Goal: Check status: Check status

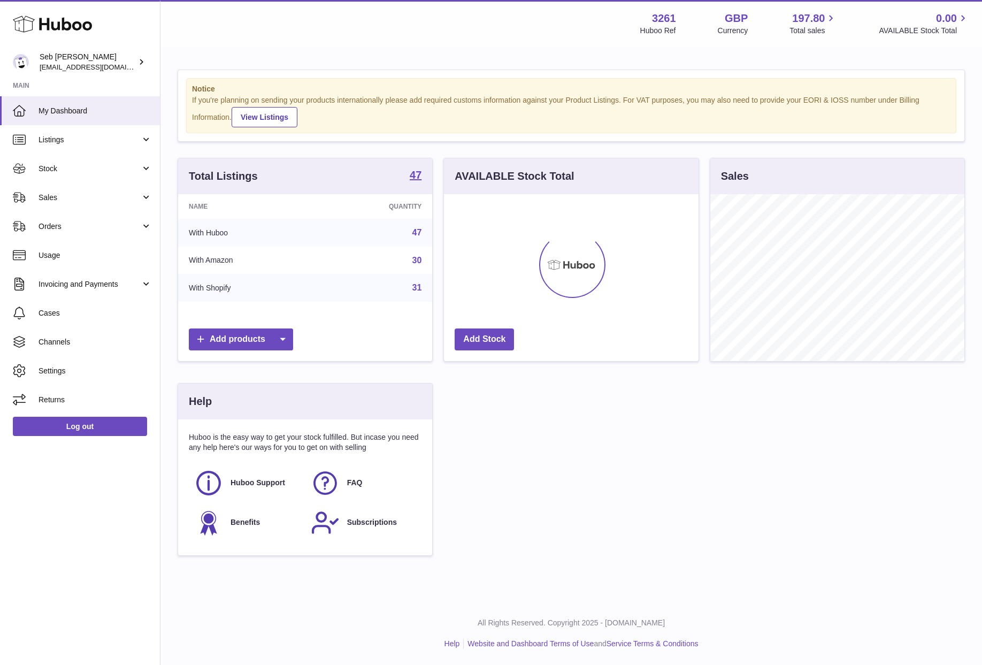
scroll to position [167, 255]
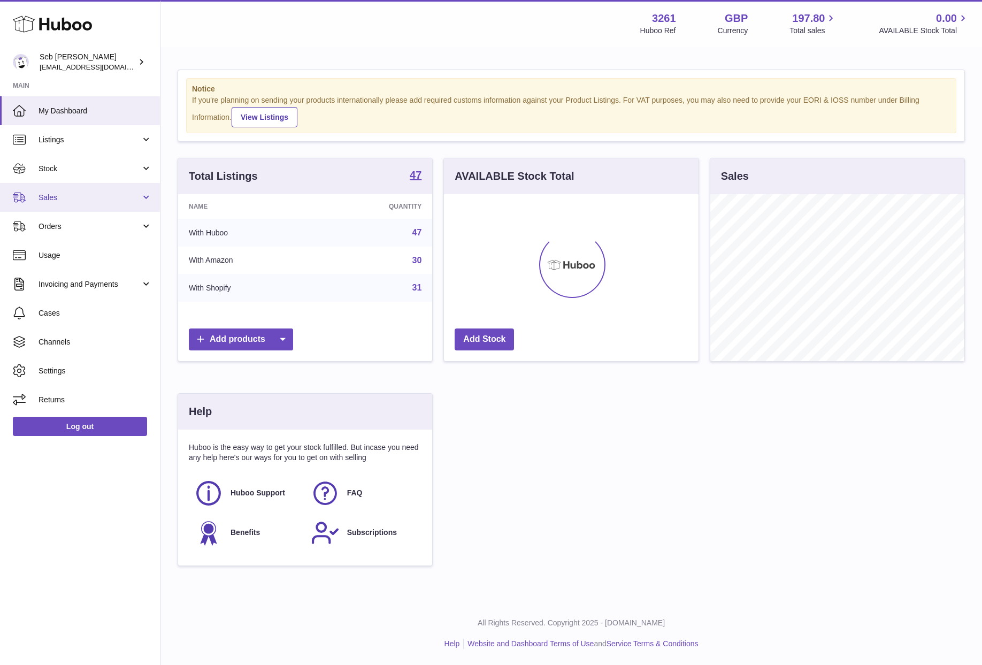
click at [76, 199] on span "Sales" at bounding box center [90, 198] width 102 height 10
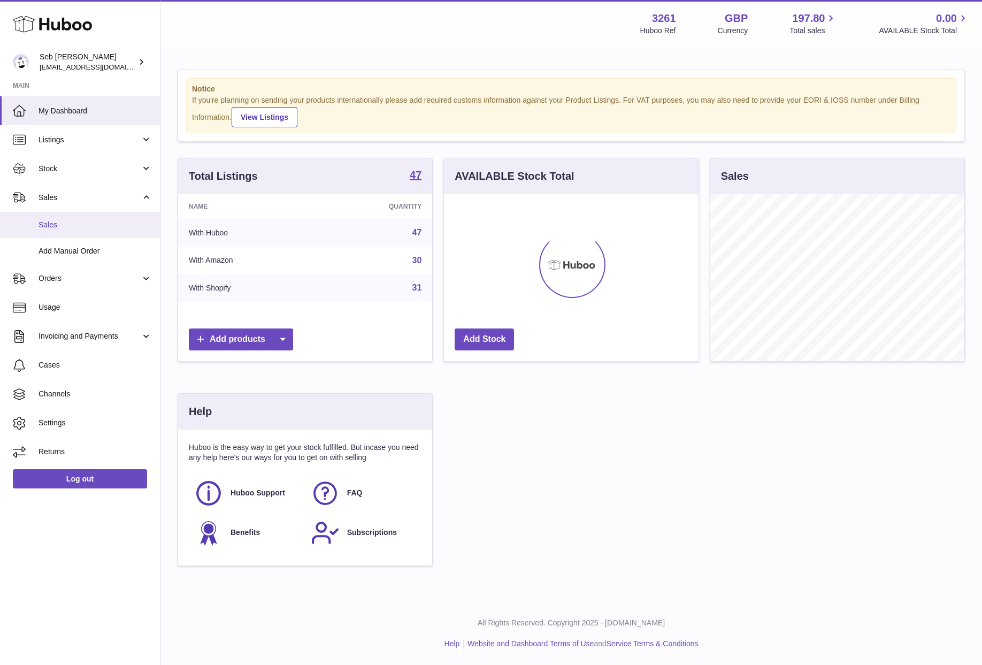
click at [93, 232] on link "Sales" at bounding box center [80, 225] width 160 height 26
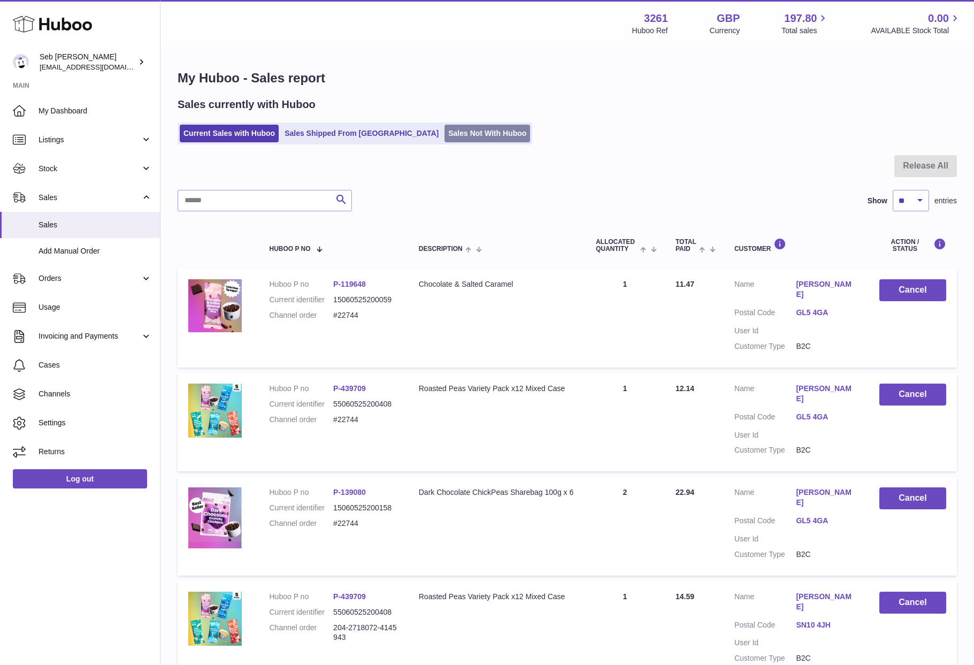
click at [444, 137] on link "Sales Not With Huboo" at bounding box center [487, 134] width 86 height 18
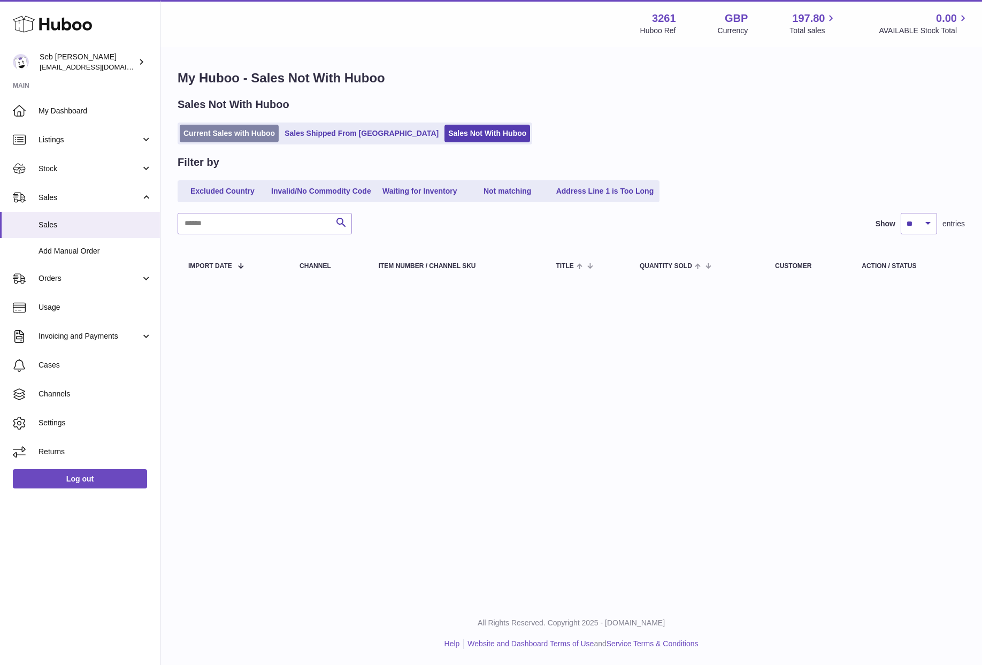
click at [262, 129] on link "Current Sales with Huboo" at bounding box center [229, 134] width 99 height 18
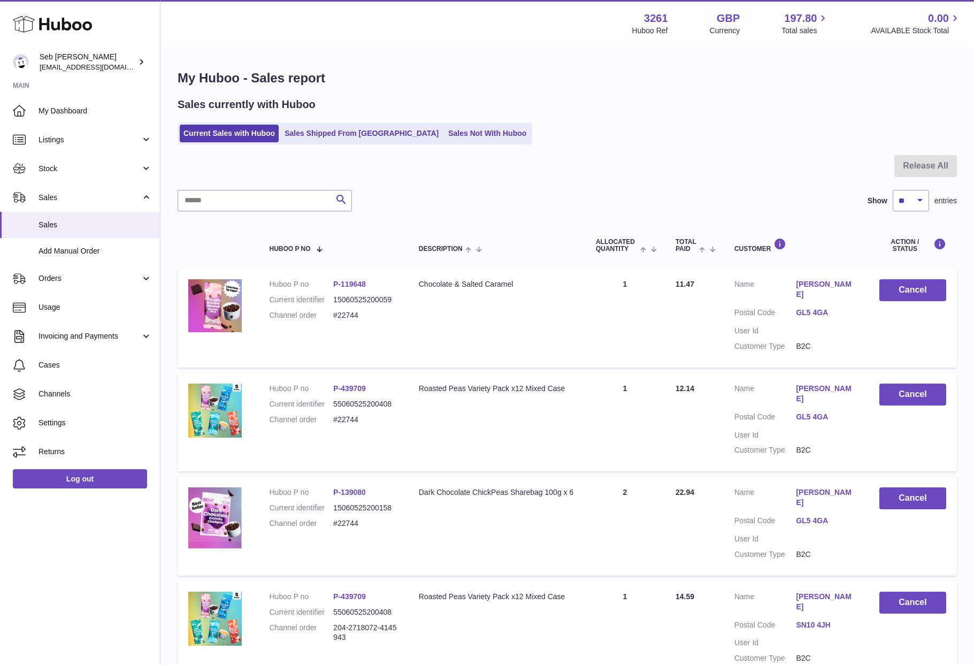
click at [574, 133] on div "Current Sales with Huboo Sales Shipped From [GEOGRAPHIC_DATA] Sales Not With Hu…" at bounding box center [567, 133] width 779 height 22
